Goal: Information Seeking & Learning: Learn about a topic

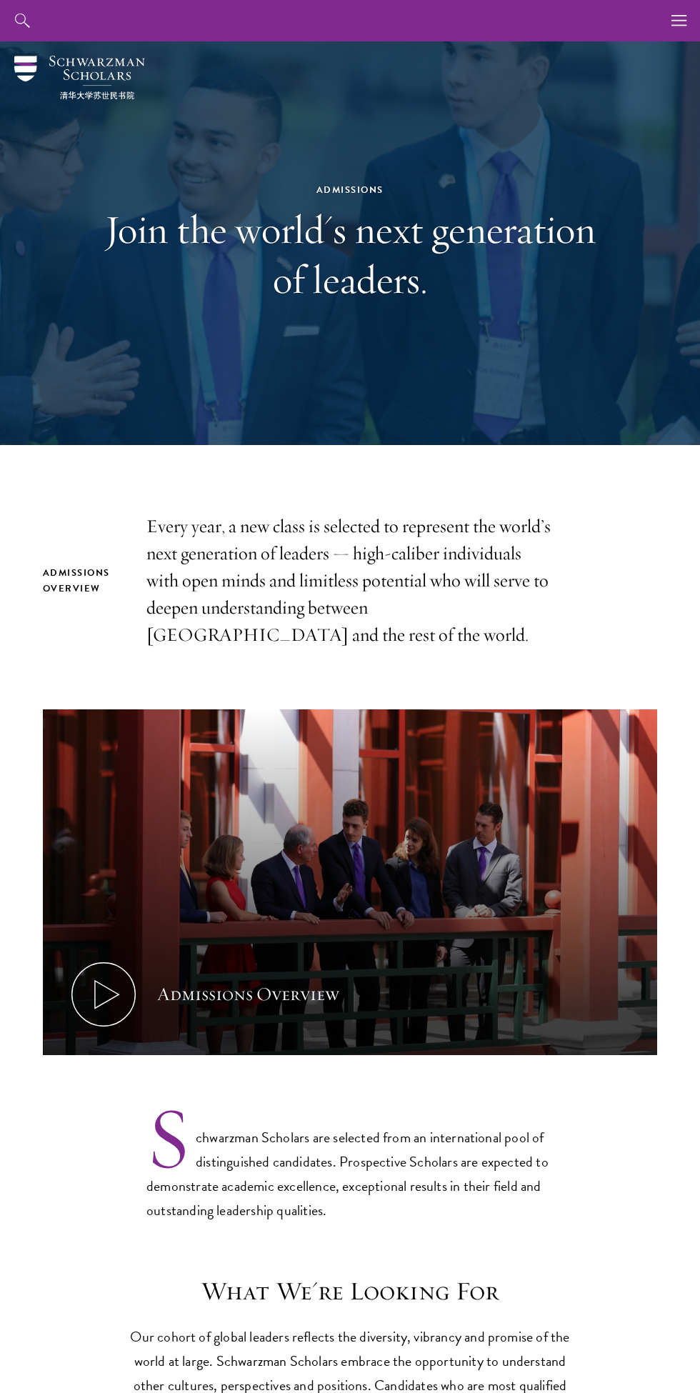
click at [305, 211] on h1 "Join the world's next generation of leaders." at bounding box center [350, 254] width 493 height 100
click at [168, 240] on h1 "Join the world's next generation of leaders." at bounding box center [350, 254] width 493 height 100
click at [371, 168] on div "Admissions Join the world's next generation of leaders." at bounding box center [350, 243] width 493 height 294
click at [440, 232] on h1 "Join the world's next generation of leaders." at bounding box center [350, 254] width 493 height 100
click at [307, 330] on div "Admissions Join the world's next generation of leaders." at bounding box center [350, 243] width 493 height 294
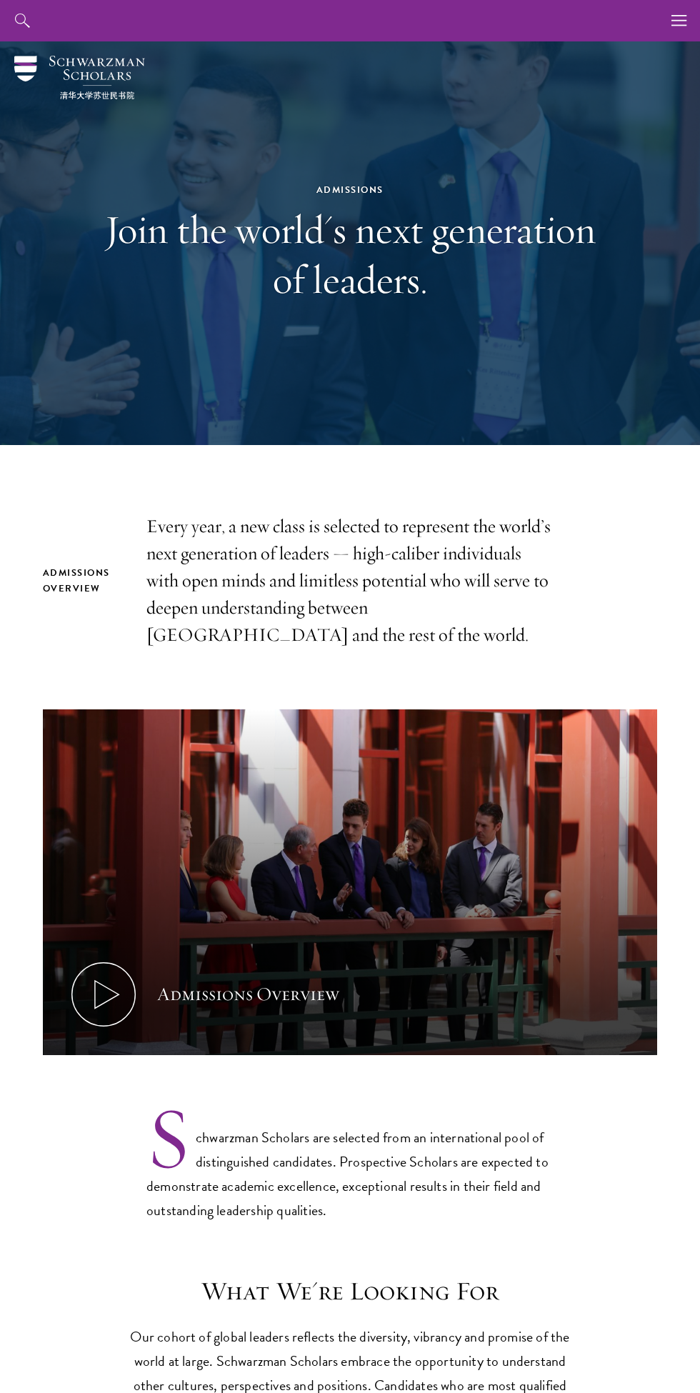
click at [331, 280] on h1 "Join the world's next generation of leaders." at bounding box center [350, 254] width 493 height 100
click at [678, 34] on icon "button" at bounding box center [679, 20] width 16 height 41
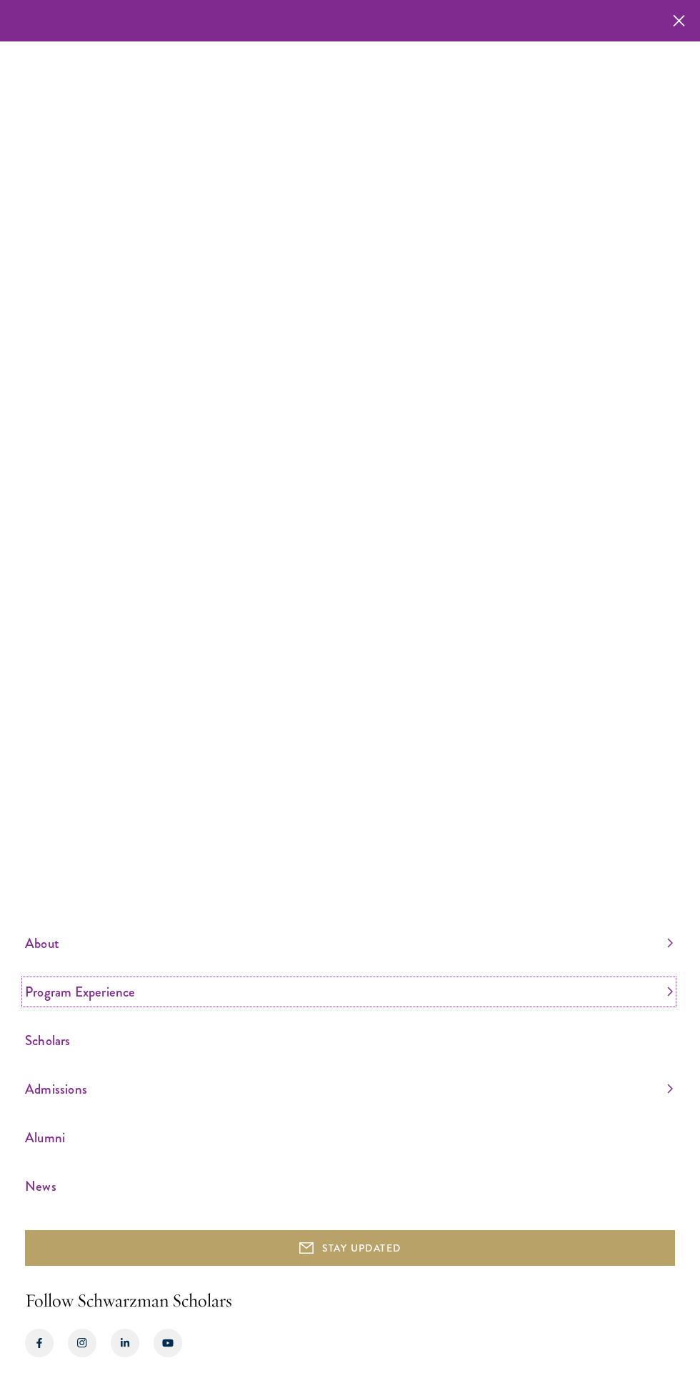
click at [99, 1004] on link "Program Experience" at bounding box center [349, 992] width 648 height 24
click at [279, 858] on link "Program Experience" at bounding box center [349, 846] width 648 height 24
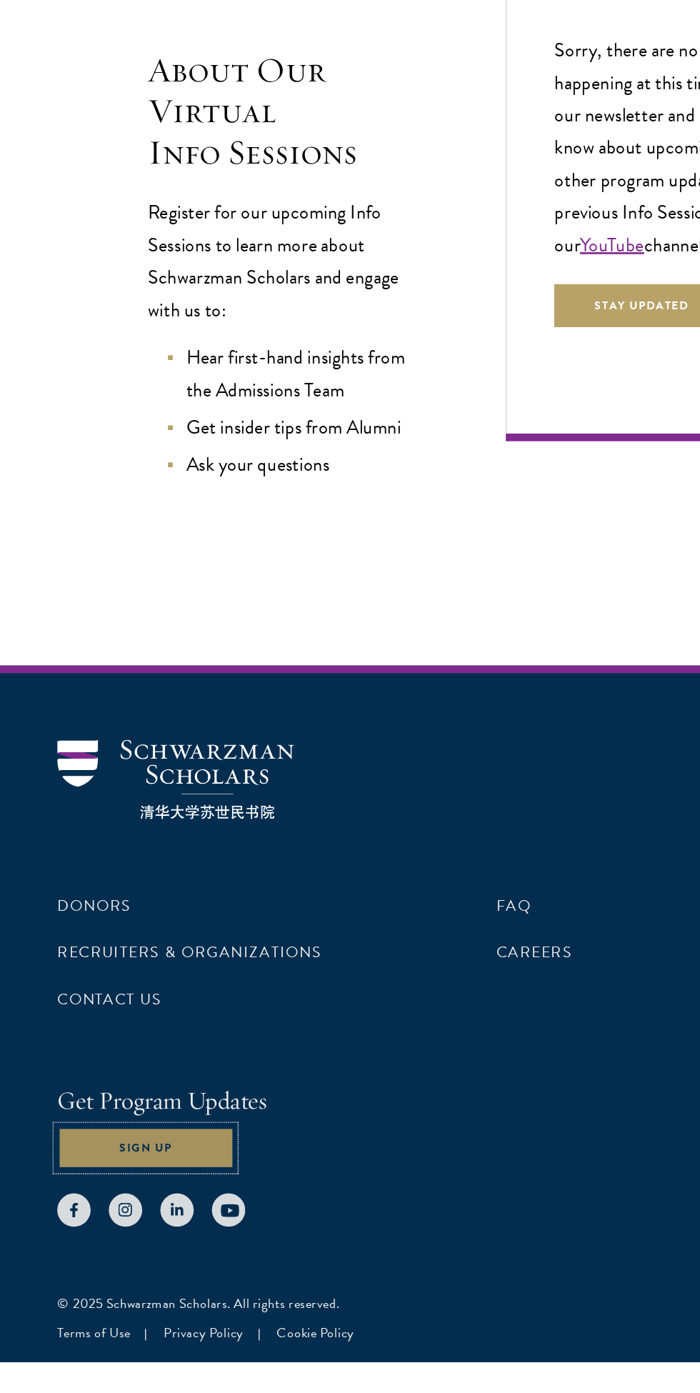
click at [129, 1249] on button "Sign Up" at bounding box center [109, 1232] width 132 height 32
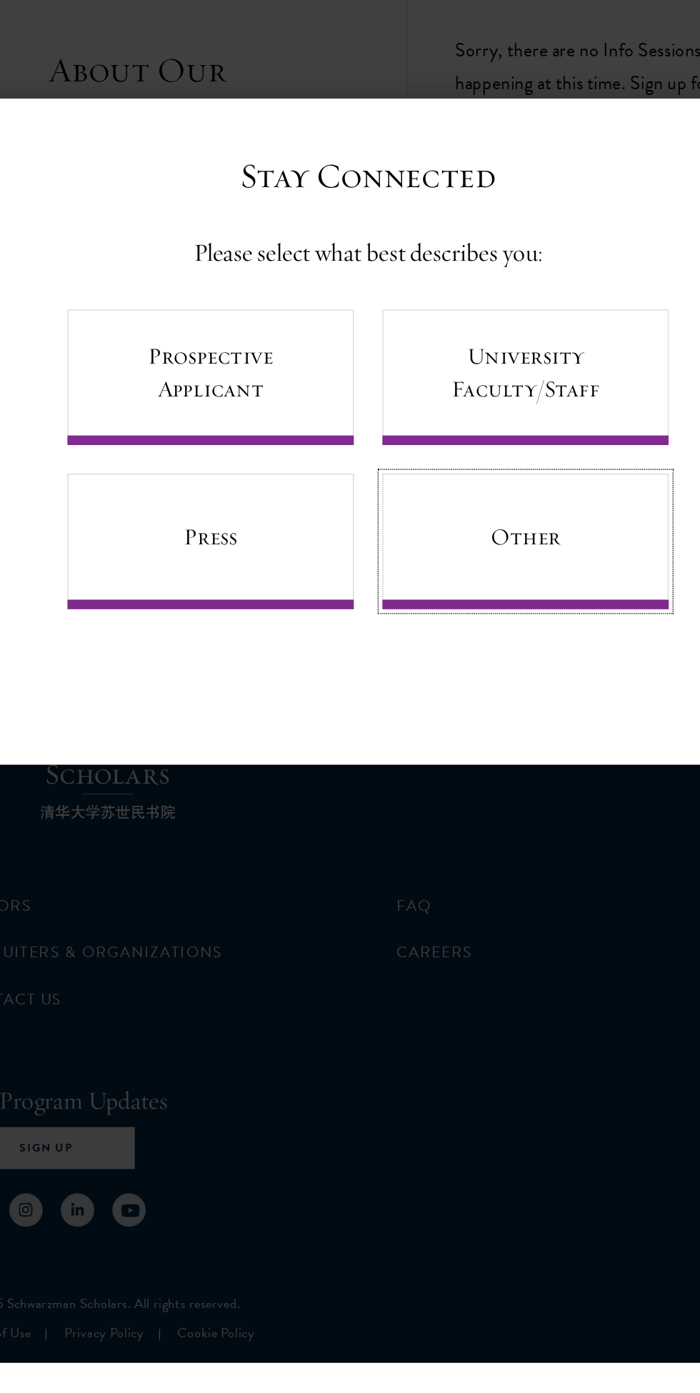
click at [513, 829] on link "Other" at bounding box center [468, 778] width 214 height 101
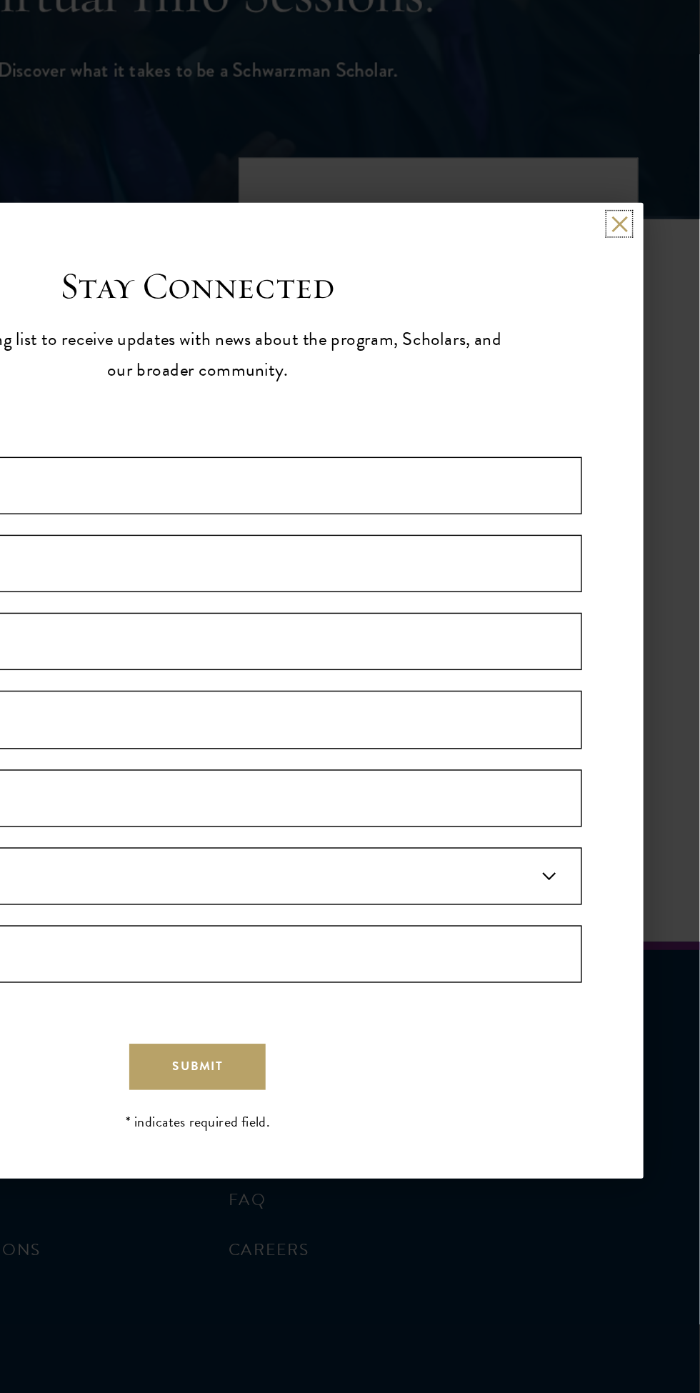
click at [644, 377] on button at bounding box center [644, 371] width 12 height 12
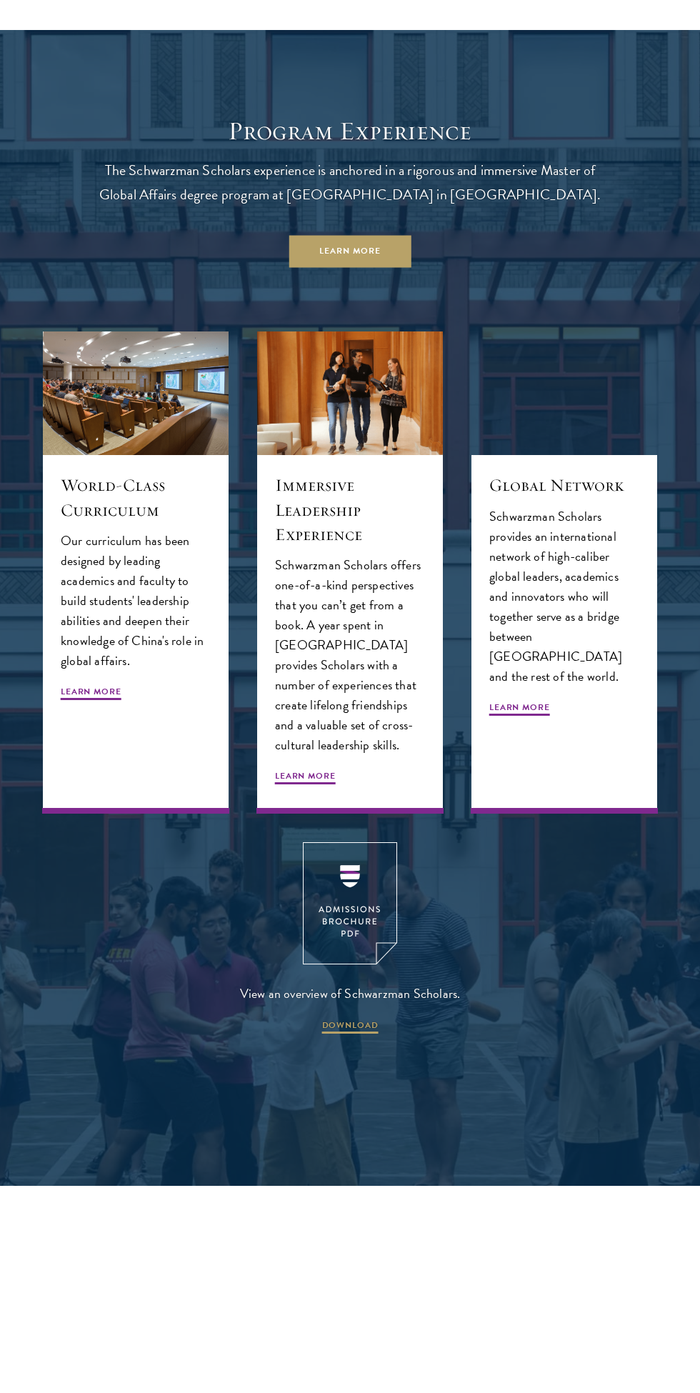
scroll to position [1879, 0]
